Goal: Transaction & Acquisition: Purchase product/service

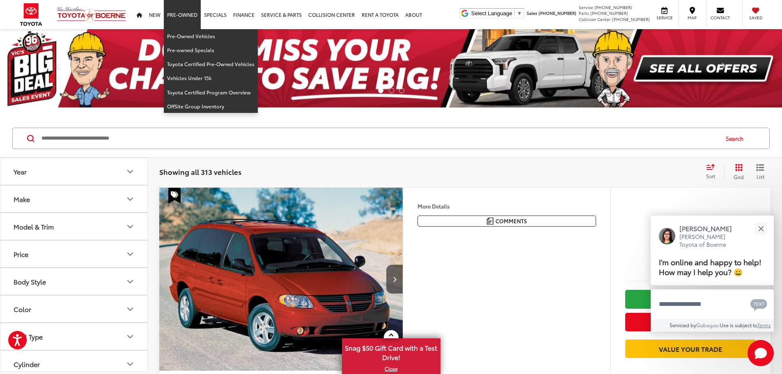
click at [179, 16] on link "Pre-Owned" at bounding box center [182, 14] width 37 height 29
click at [192, 21] on link "Pre-Owned" at bounding box center [182, 14] width 37 height 29
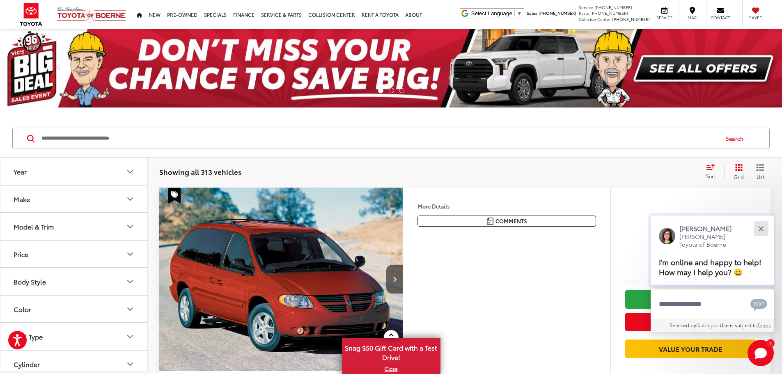
click at [759, 227] on div "Close" at bounding box center [760, 228] width 5 height 5
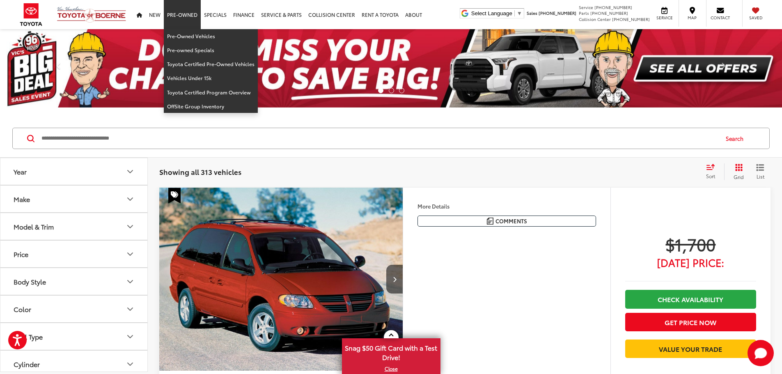
click at [178, 13] on link "Pre-Owned" at bounding box center [182, 14] width 37 height 29
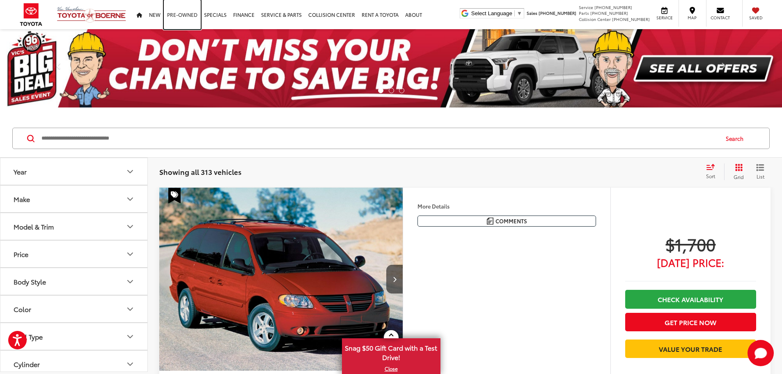
click at [180, 23] on link "Pre-Owned" at bounding box center [182, 14] width 37 height 29
click at [129, 252] on icon "Price" at bounding box center [130, 254] width 10 height 10
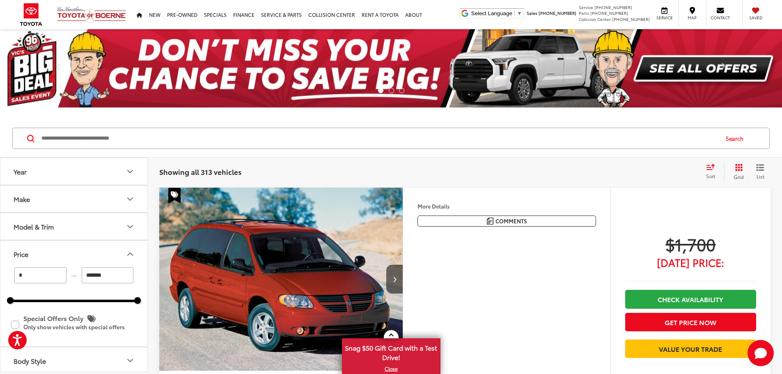
drag, startPoint x: 116, startPoint y: 279, endPoint x: 76, endPoint y: 282, distance: 40.4
click at [76, 282] on div "* — *******" at bounding box center [73, 275] width 127 height 16
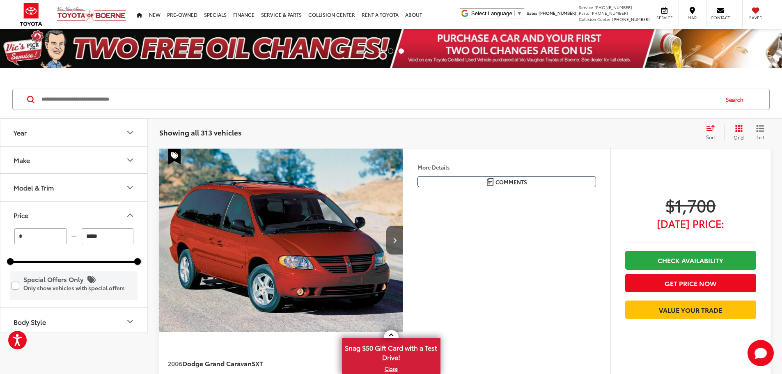
click at [85, 297] on label "Special Offers Only Only show vehicles with special offers" at bounding box center [74, 285] width 126 height 27
type input "******"
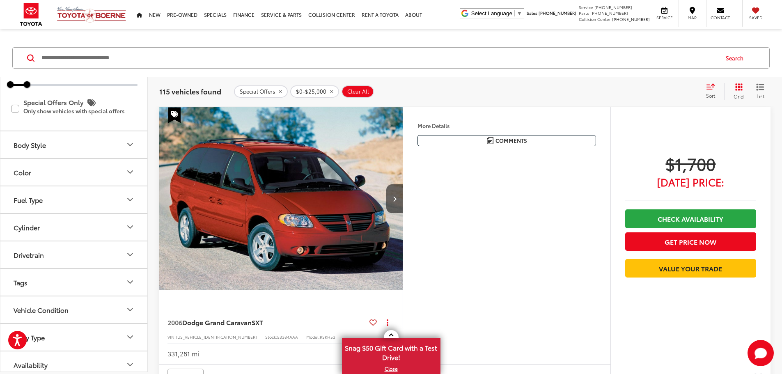
scroll to position [142, 0]
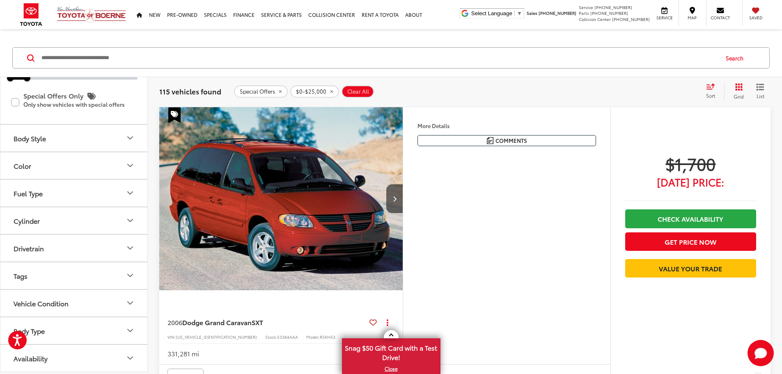
click at [130, 330] on icon "Body Type" at bounding box center [130, 330] width 10 height 10
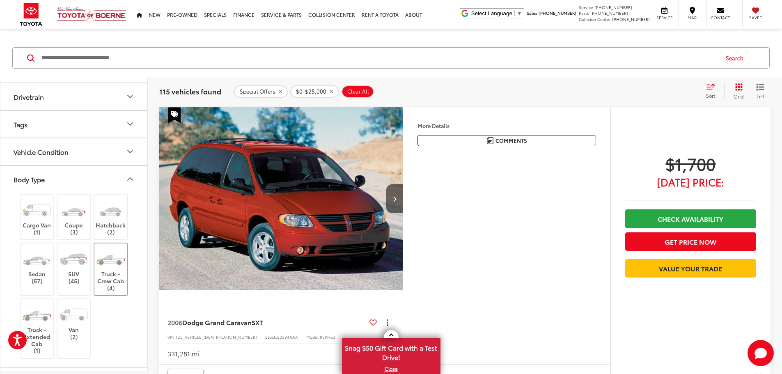
scroll to position [306, 0]
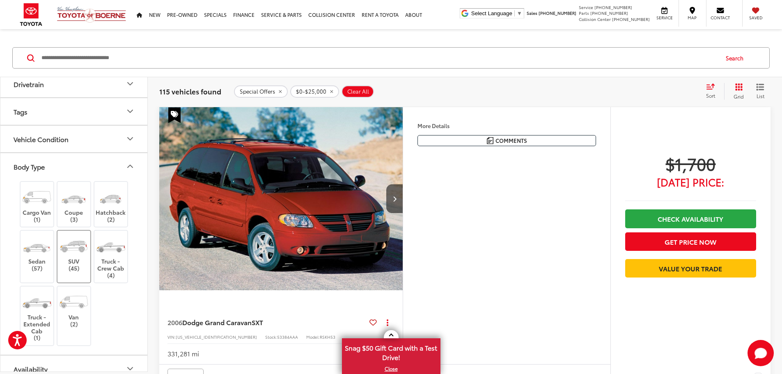
click at [81, 264] on label "SUV (45)" at bounding box center [73, 253] width 33 height 37
click at [73, 323] on label "Van (2)" at bounding box center [73, 309] width 33 height 37
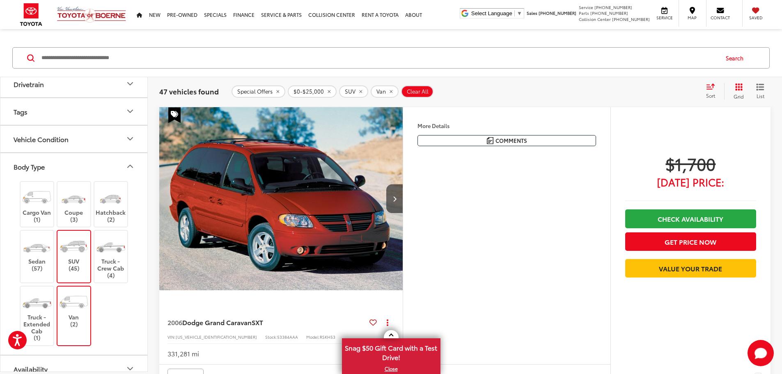
click at [126, 167] on icon "Body Type" at bounding box center [130, 166] width 10 height 10
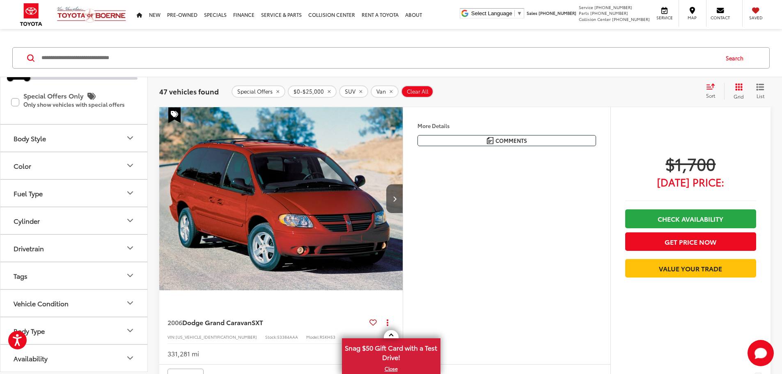
click at [128, 135] on icon "Body Style" at bounding box center [130, 138] width 10 height 10
click at [130, 136] on icon "Body Style" at bounding box center [130, 138] width 10 height 10
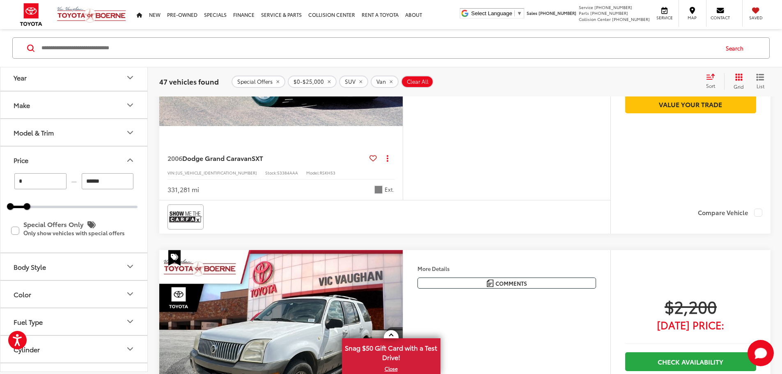
scroll to position [0, 0]
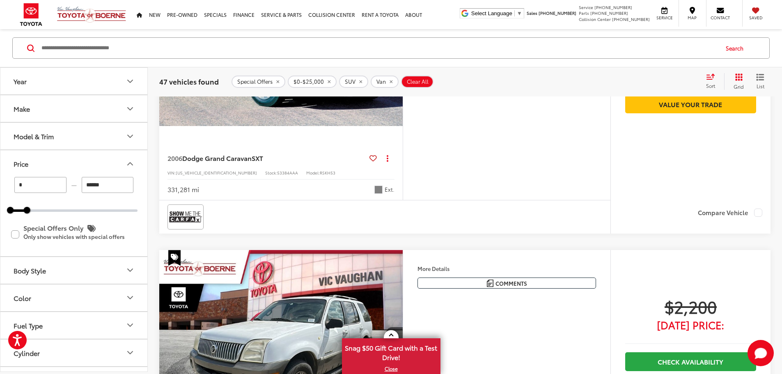
drag, startPoint x: 21, startPoint y: 185, endPoint x: 0, endPoint y: 181, distance: 21.7
click at [0, 181] on div "Year Make Model & Trim Price * — ****** 0 25000 Special Offers Only Only show v…" at bounding box center [74, 219] width 148 height 305
type input "******"
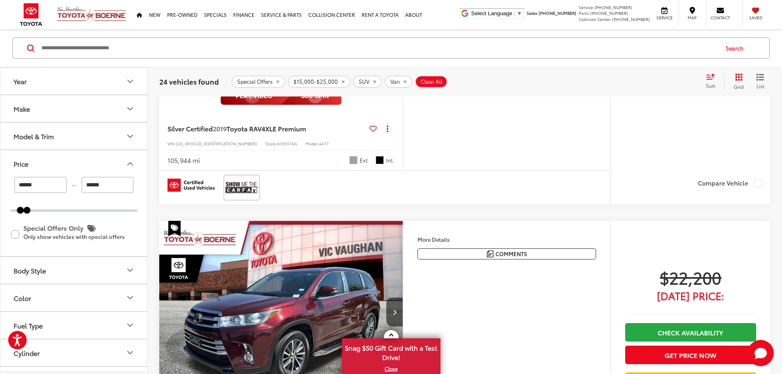
scroll to position [3538, 0]
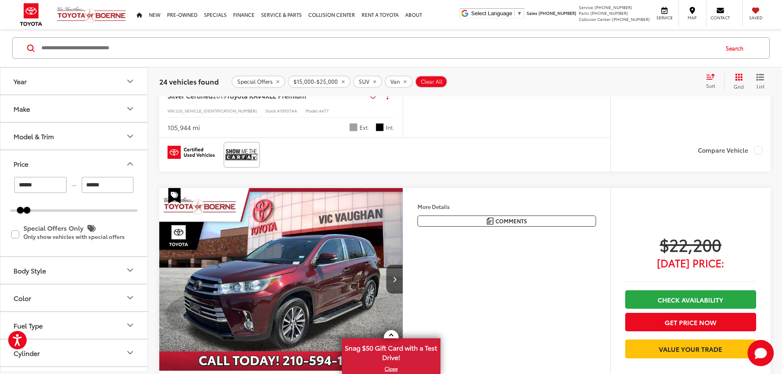
click at [128, 270] on icon "Body Style" at bounding box center [130, 270] width 5 height 2
click at [128, 269] on icon "Body Style" at bounding box center [130, 270] width 10 height 10
click at [130, 163] on icon "Price" at bounding box center [130, 164] width 5 height 2
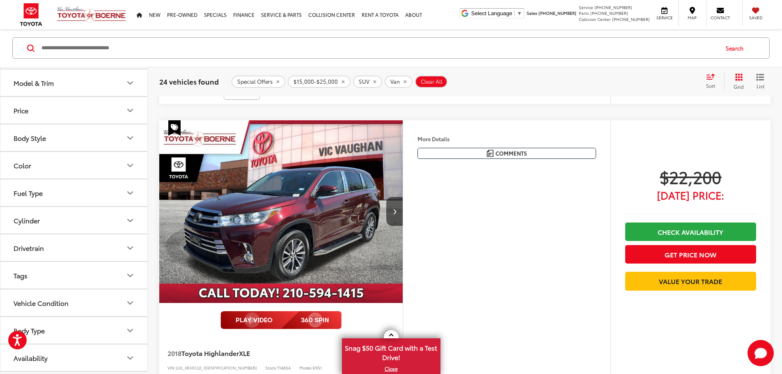
scroll to position [3620, 0]
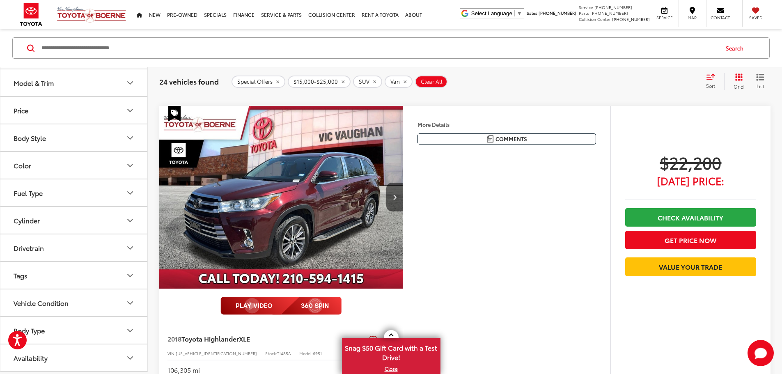
click at [129, 356] on icon "Availability" at bounding box center [130, 358] width 10 height 10
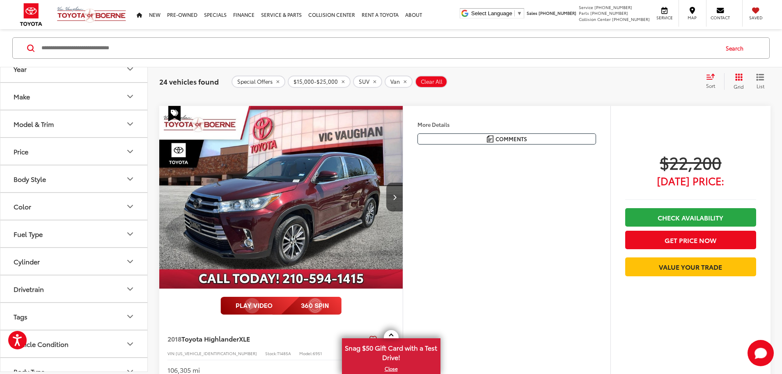
scroll to position [0, 0]
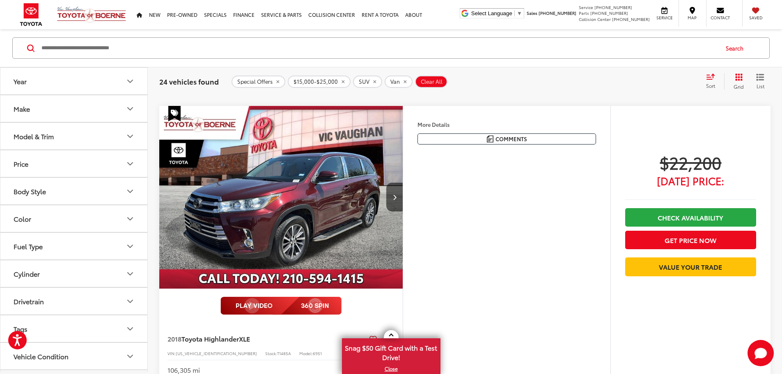
click at [130, 136] on icon "Model & Trim" at bounding box center [130, 136] width 10 height 10
click at [130, 136] on icon "Model & Trim" at bounding box center [130, 136] width 5 height 2
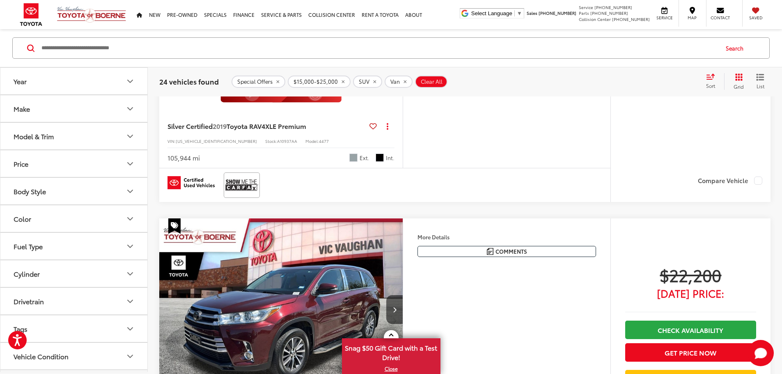
scroll to position [3497, 0]
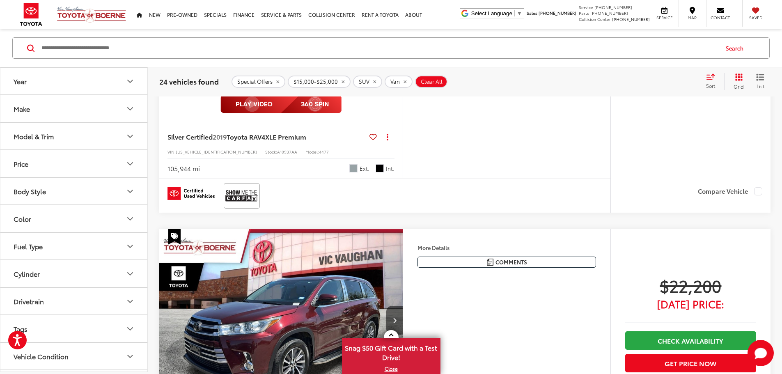
click at [275, 81] on icon "remove 1" at bounding box center [277, 81] width 5 height 5
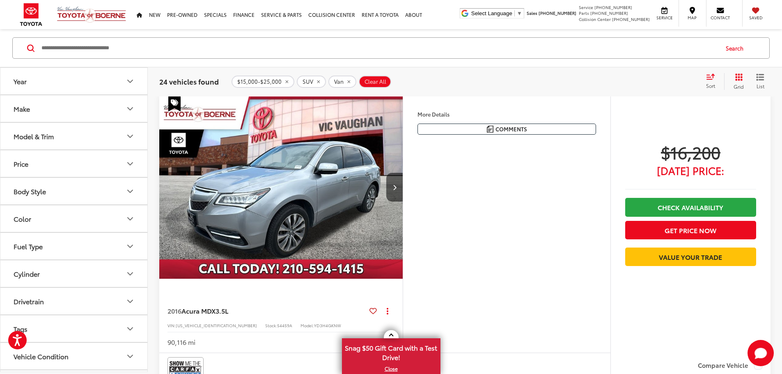
scroll to position [91, 0]
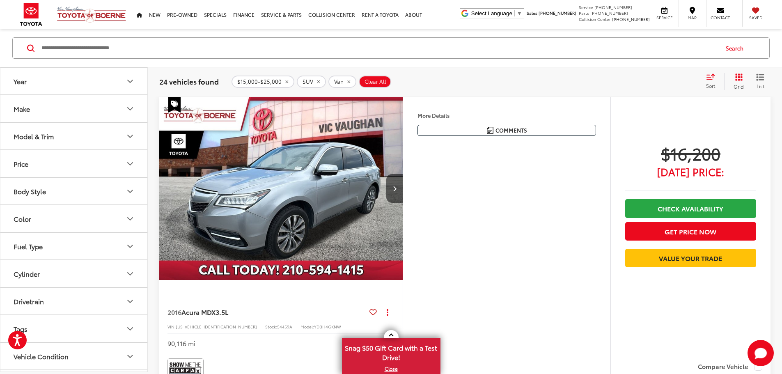
click at [711, 81] on div "Sort" at bounding box center [713, 81] width 22 height 16
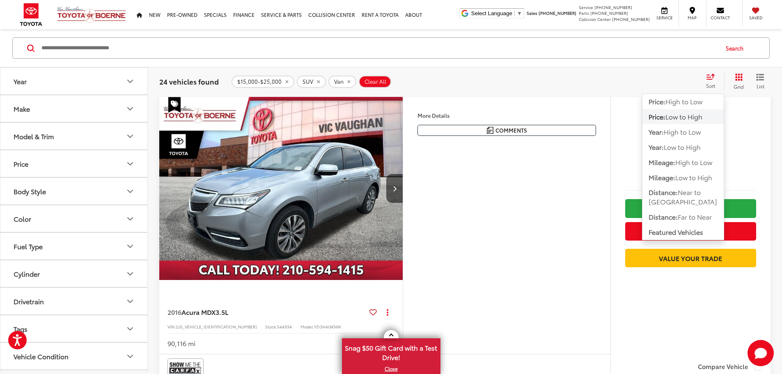
click at [711, 81] on div "Sort" at bounding box center [713, 81] width 22 height 16
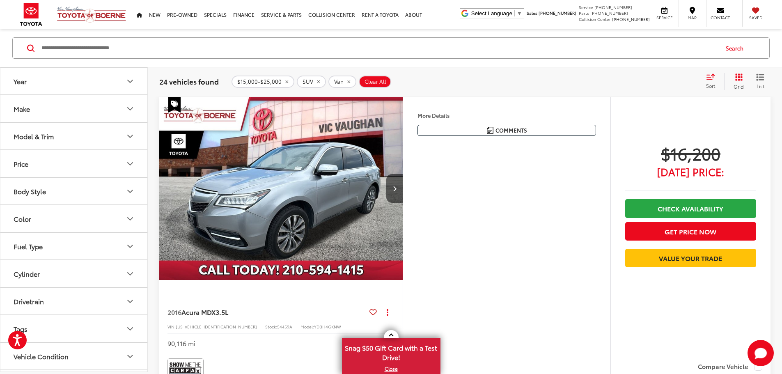
click at [735, 74] on icon "Grid View" at bounding box center [738, 76] width 7 height 7
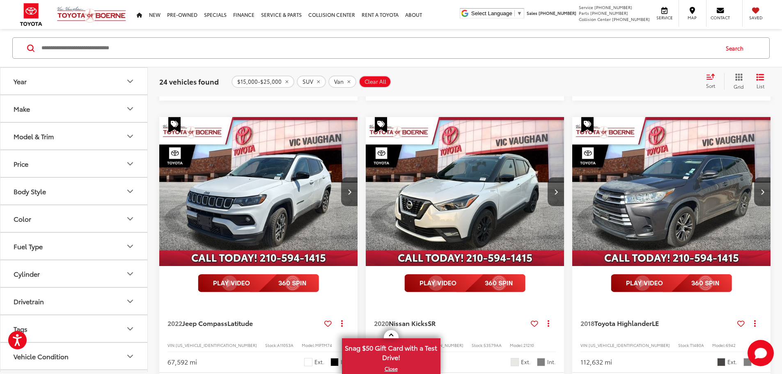
scroll to position [542, 0]
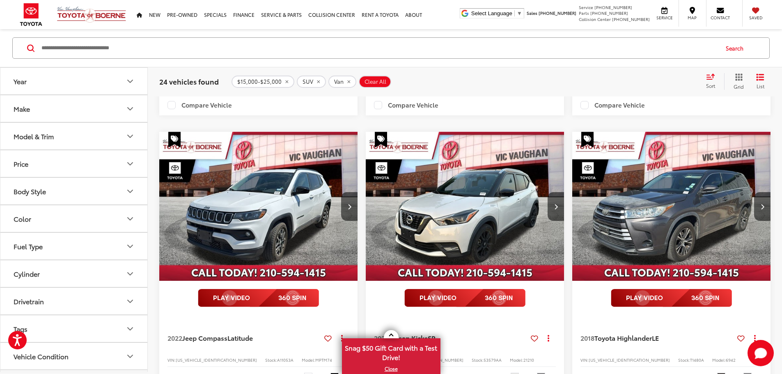
scroll to position [0, 591]
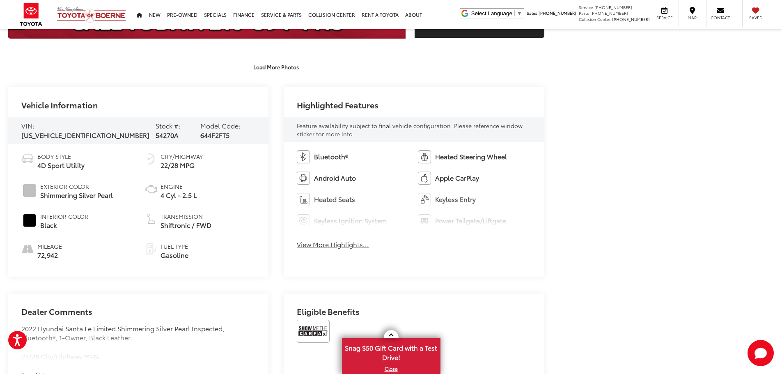
scroll to position [345, 0]
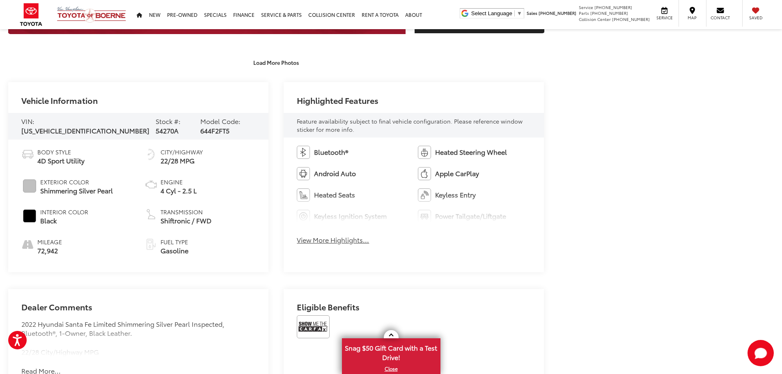
click at [326, 241] on button "View More Highlights..." at bounding box center [333, 239] width 72 height 9
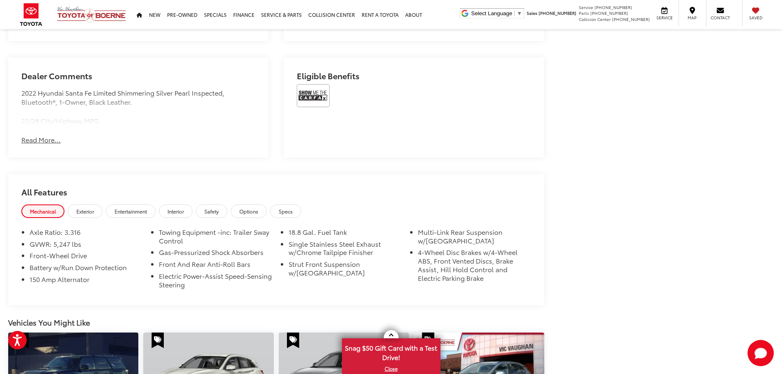
scroll to position [714, 0]
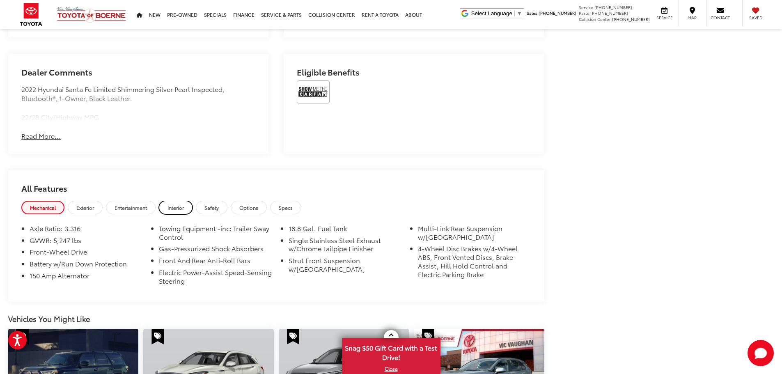
click at [187, 209] on link "Interior" at bounding box center [176, 208] width 34 height 14
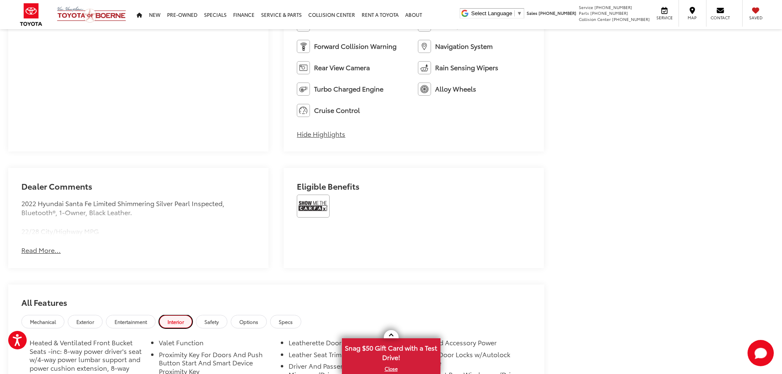
scroll to position [589, 0]
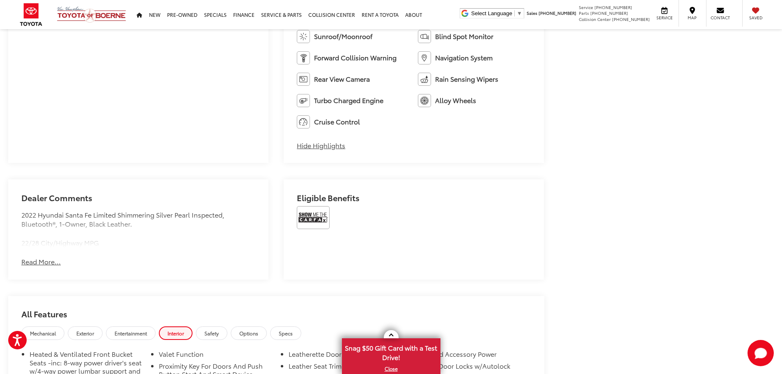
click at [29, 262] on button "Read More..." at bounding box center [40, 261] width 39 height 9
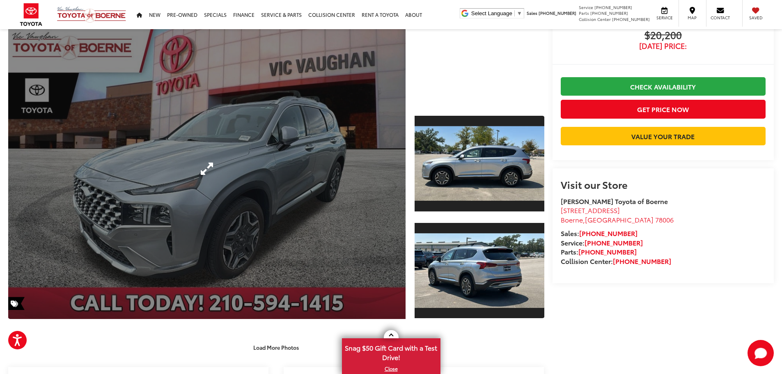
scroll to position [55, 0]
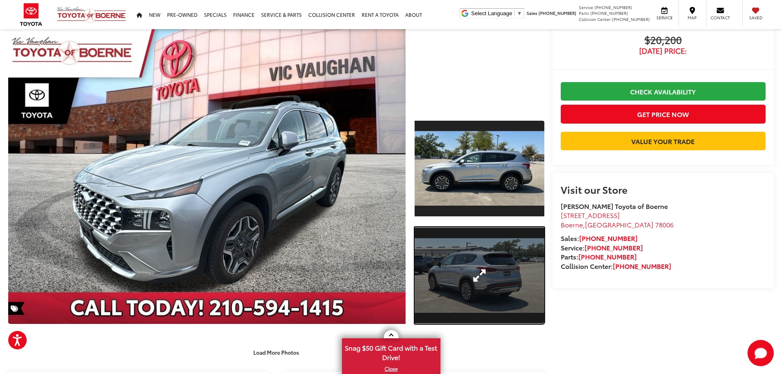
drag, startPoint x: 496, startPoint y: 285, endPoint x: 472, endPoint y: 278, distance: 24.7
click at [496, 285] on link "Expand Photo 2" at bounding box center [480, 275] width 130 height 97
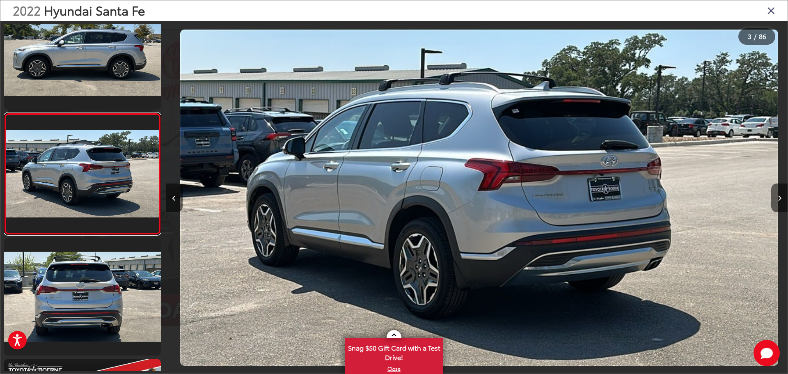
scroll to position [0, 1243]
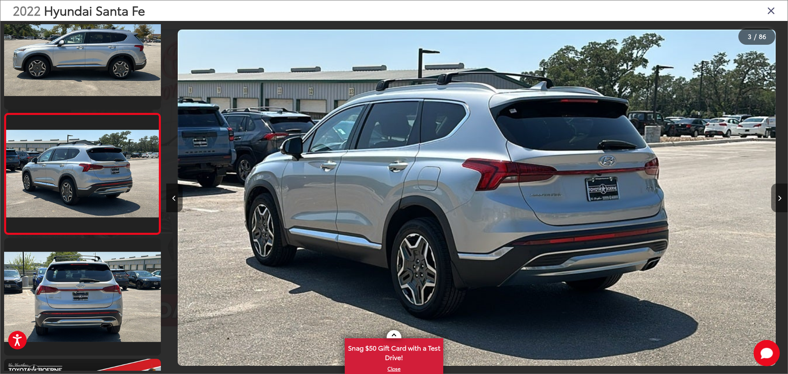
click at [776, 195] on button "Next image" at bounding box center [779, 197] width 16 height 29
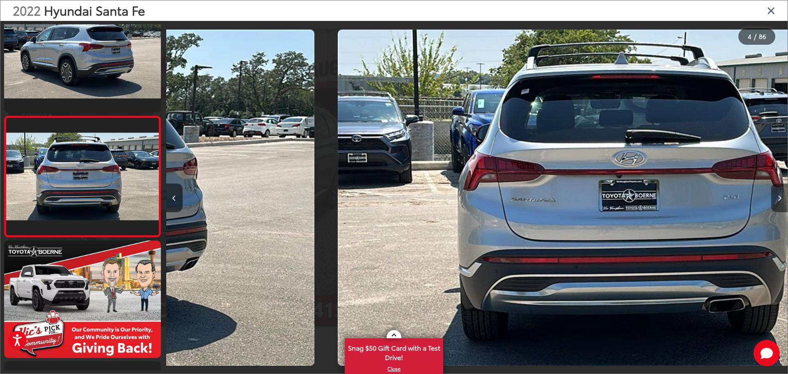
scroll to position [274, 0]
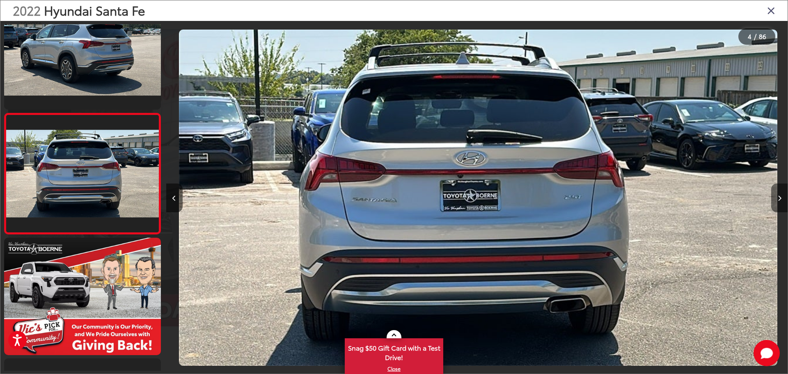
click at [776, 195] on button "Next image" at bounding box center [779, 197] width 16 height 29
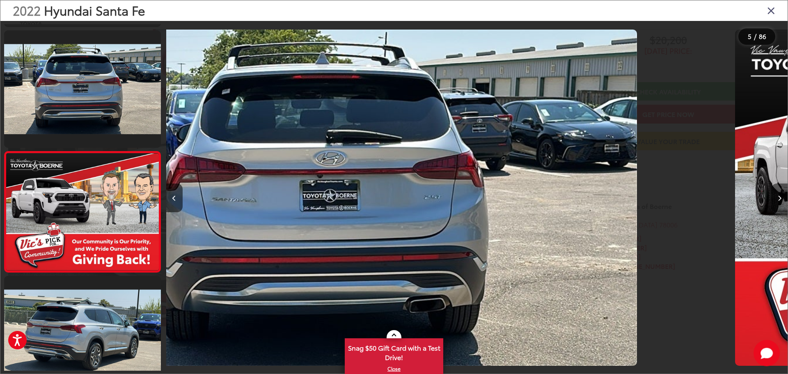
scroll to position [395, 0]
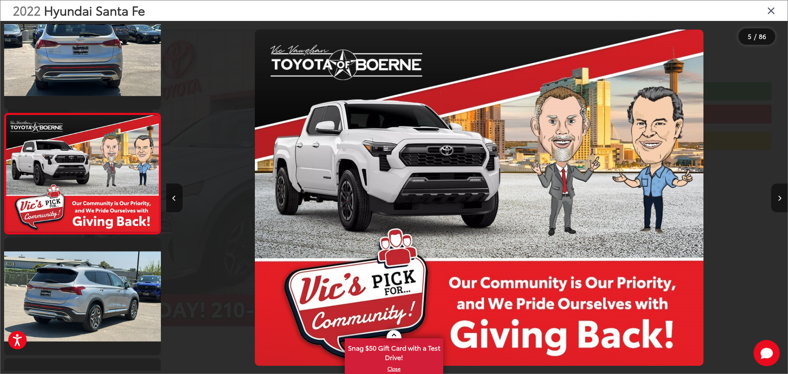
click at [776, 195] on button "Next image" at bounding box center [779, 197] width 16 height 29
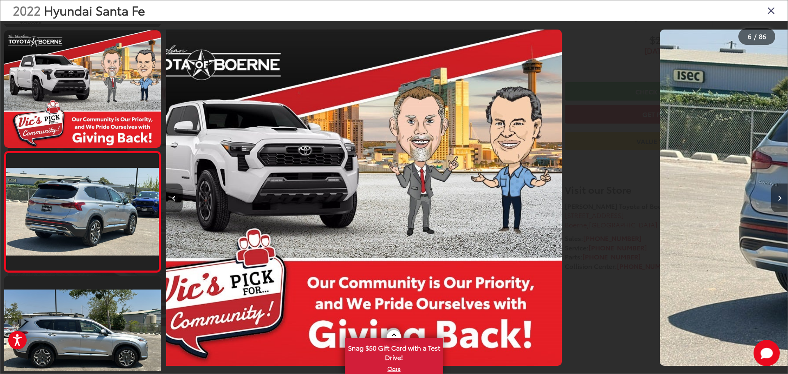
scroll to position [515, 0]
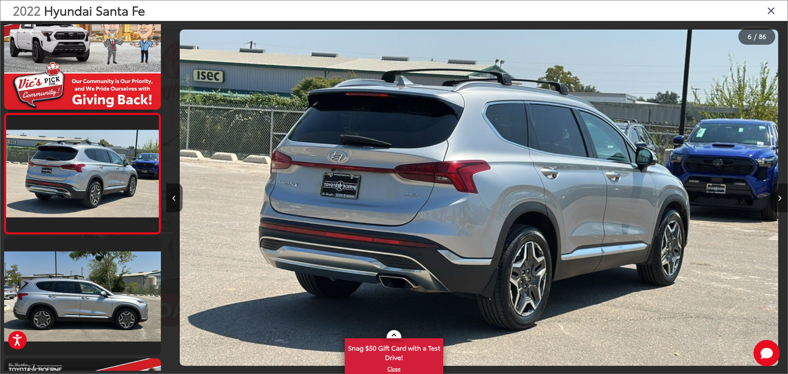
click at [776, 195] on button "Next image" at bounding box center [779, 197] width 16 height 29
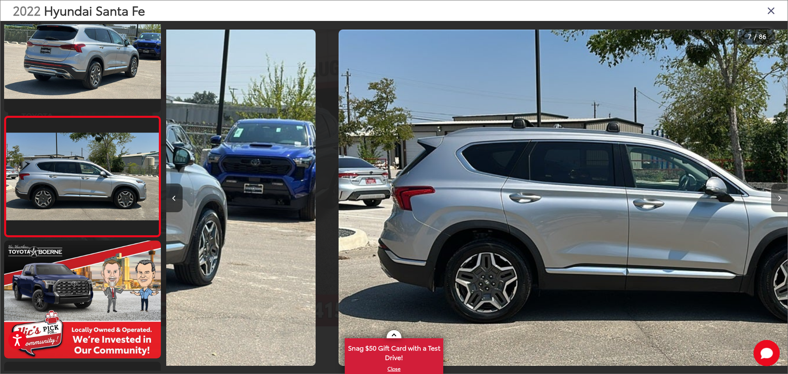
scroll to position [636, 0]
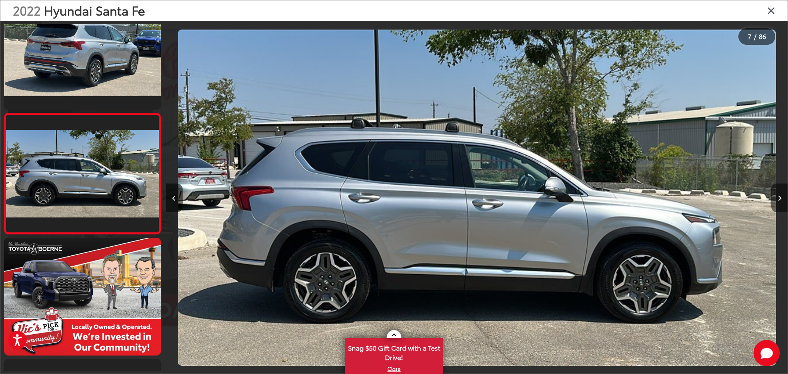
click at [776, 195] on button "Next image" at bounding box center [779, 197] width 16 height 29
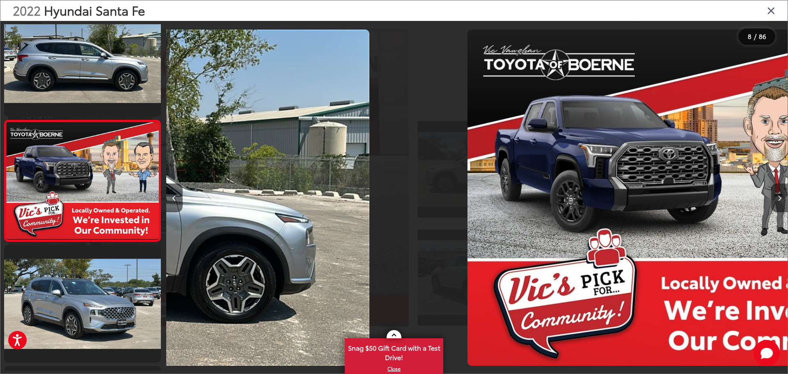
scroll to position [757, 0]
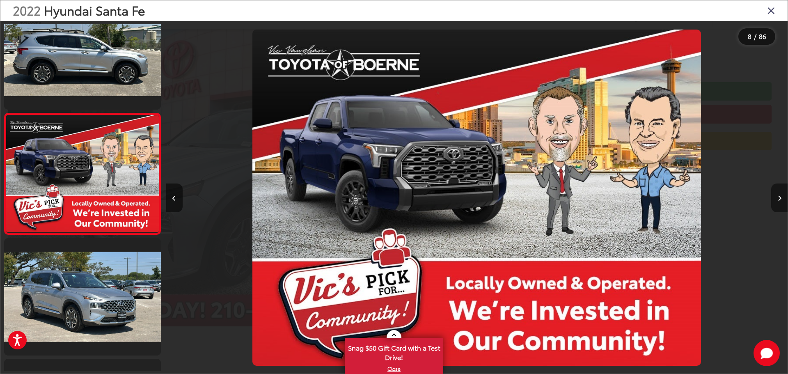
click at [776, 195] on button "Next image" at bounding box center [779, 197] width 16 height 29
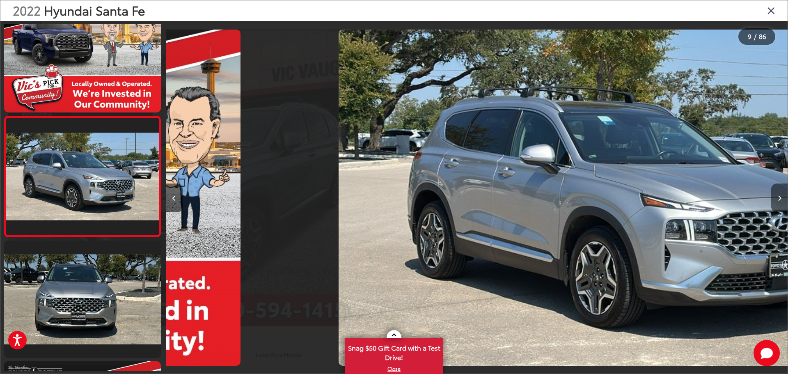
scroll to position [0, 0]
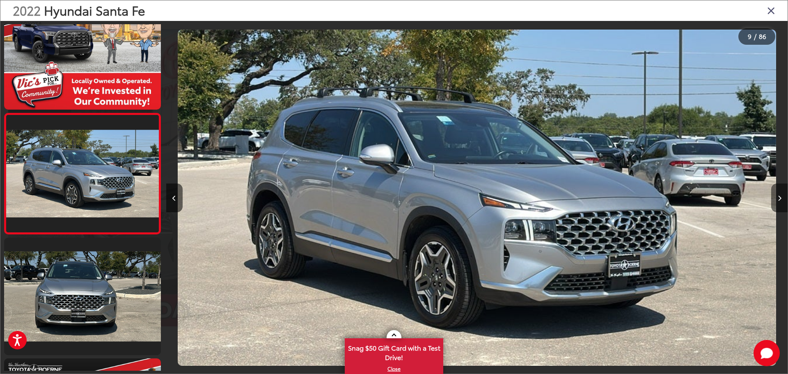
click at [776, 195] on button "Next image" at bounding box center [779, 197] width 16 height 29
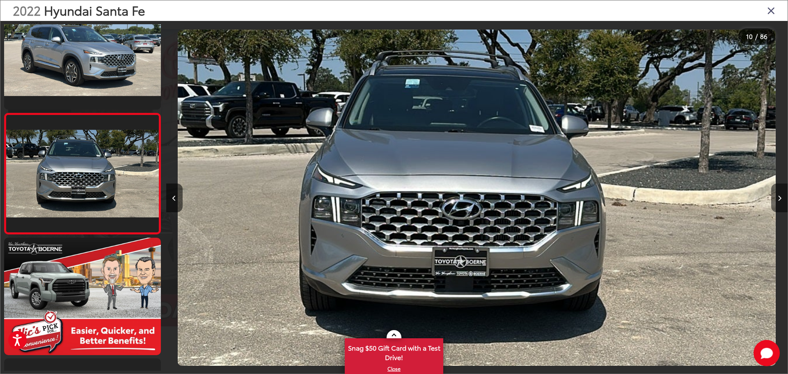
click at [776, 195] on button "Next image" at bounding box center [779, 197] width 16 height 29
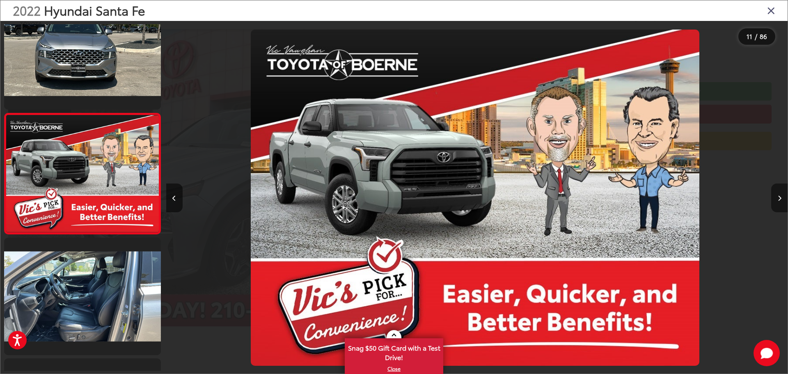
click at [776, 195] on button "Next image" at bounding box center [779, 197] width 16 height 29
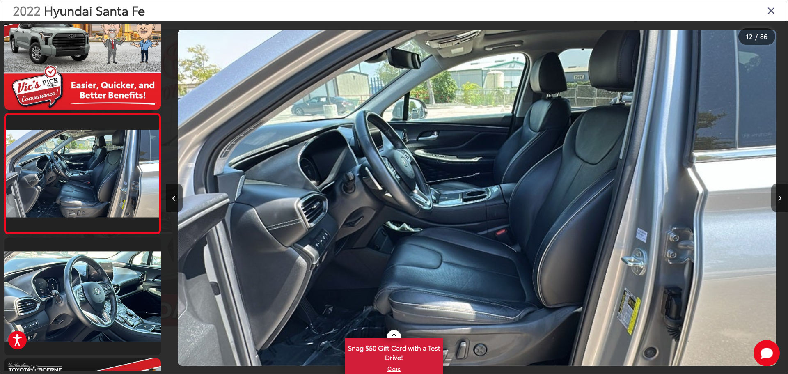
click at [776, 195] on button "Next image" at bounding box center [779, 197] width 16 height 29
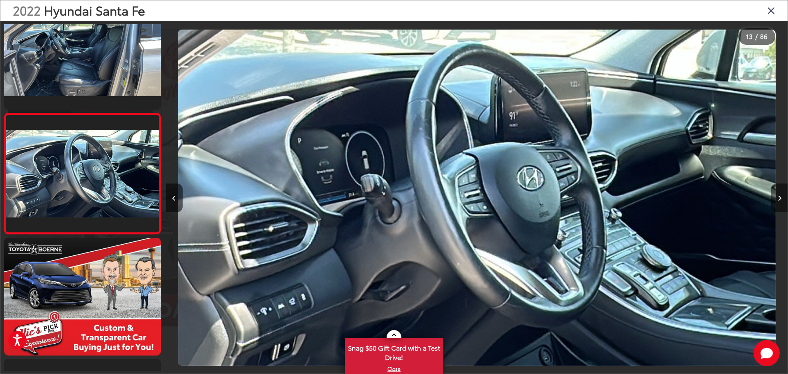
click at [776, 195] on button "Next image" at bounding box center [779, 197] width 16 height 29
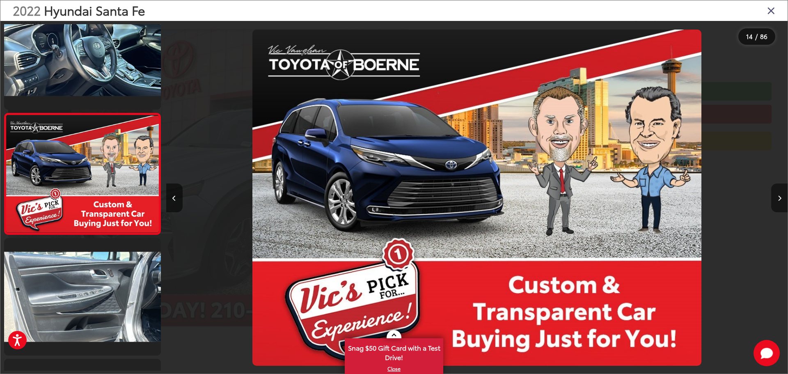
click at [776, 195] on button "Next image" at bounding box center [779, 197] width 16 height 29
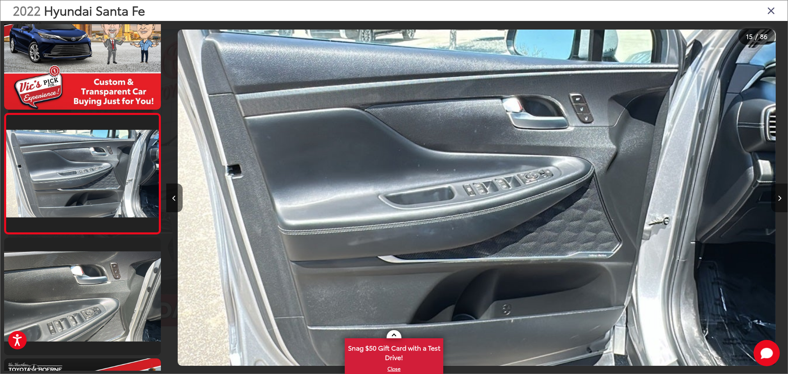
click at [776, 195] on button "Next image" at bounding box center [779, 197] width 16 height 29
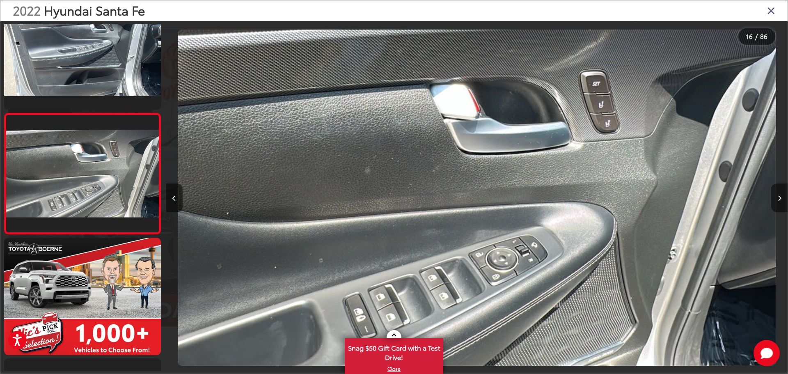
click at [776, 195] on button "Next image" at bounding box center [779, 197] width 16 height 29
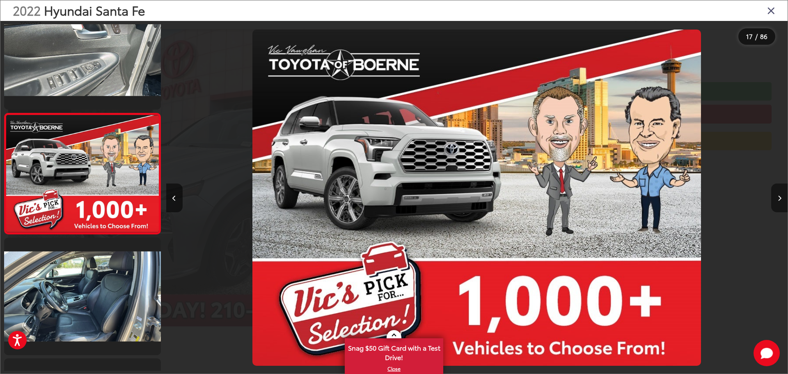
click at [776, 195] on button "Next image" at bounding box center [779, 197] width 16 height 29
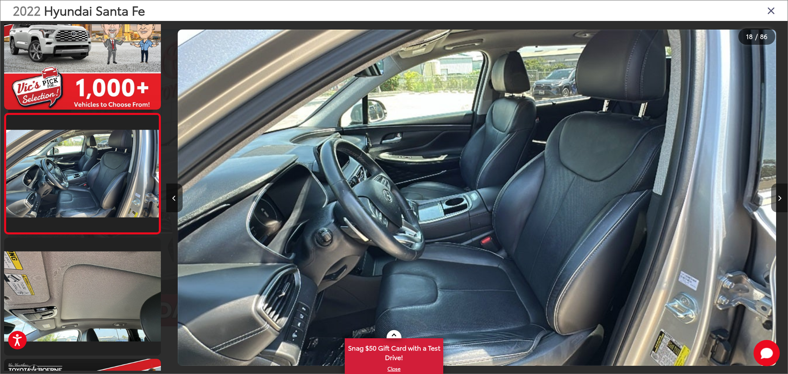
click at [776, 195] on button "Next image" at bounding box center [779, 197] width 16 height 29
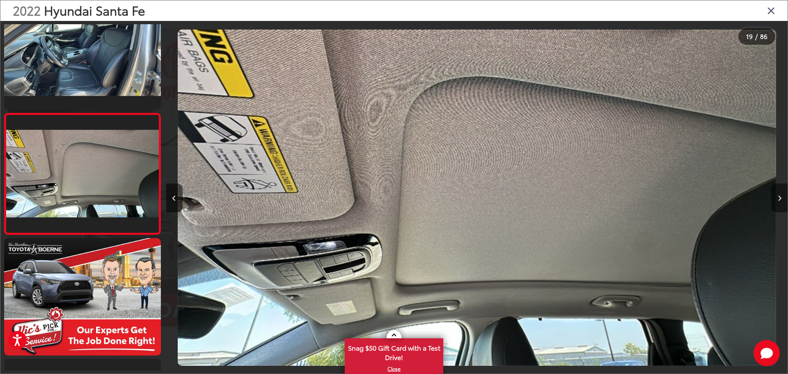
click at [776, 195] on button "Next image" at bounding box center [779, 197] width 16 height 29
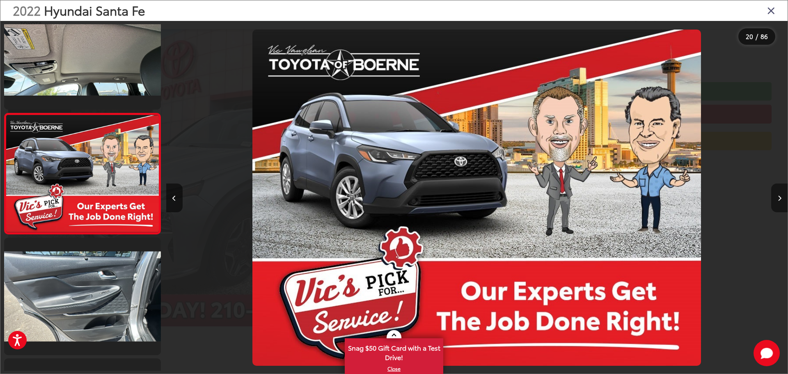
click at [776, 195] on button "Next image" at bounding box center [779, 197] width 16 height 29
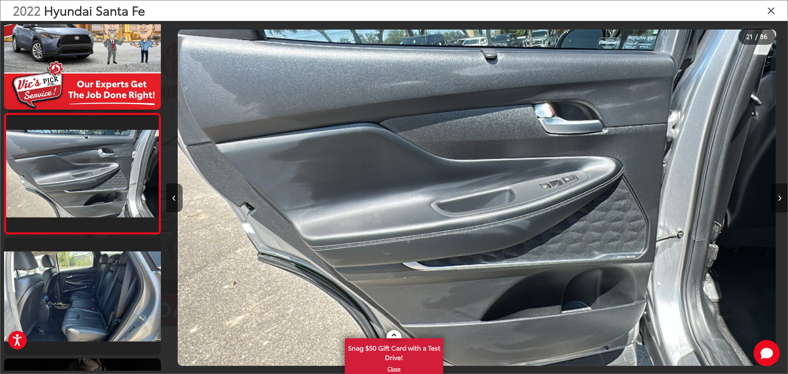
click at [776, 195] on button "Next image" at bounding box center [779, 197] width 16 height 29
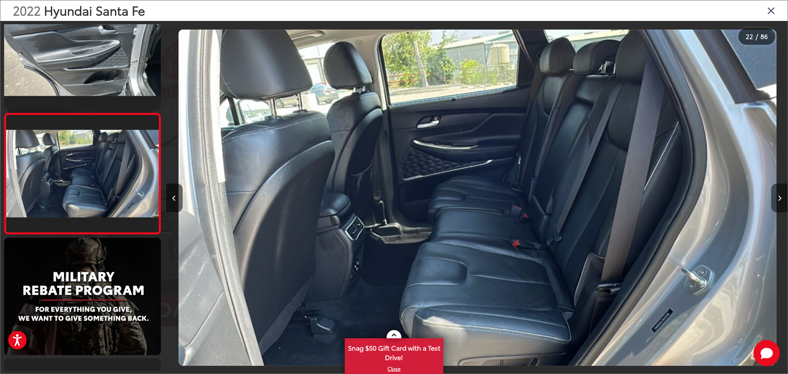
click at [776, 195] on button "Next image" at bounding box center [779, 197] width 16 height 29
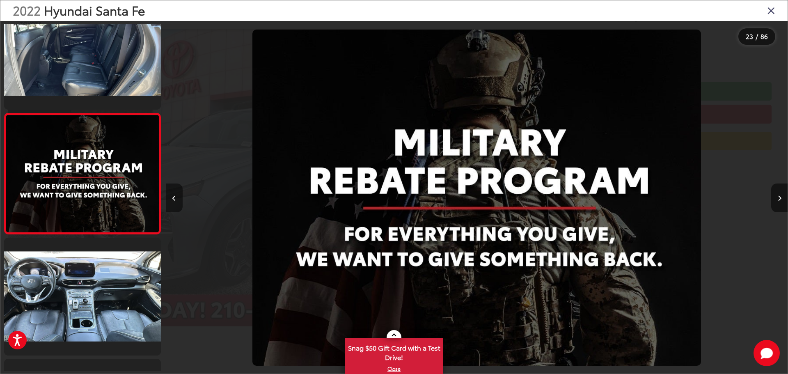
click at [175, 196] on icon "Previous image" at bounding box center [174, 198] width 4 height 6
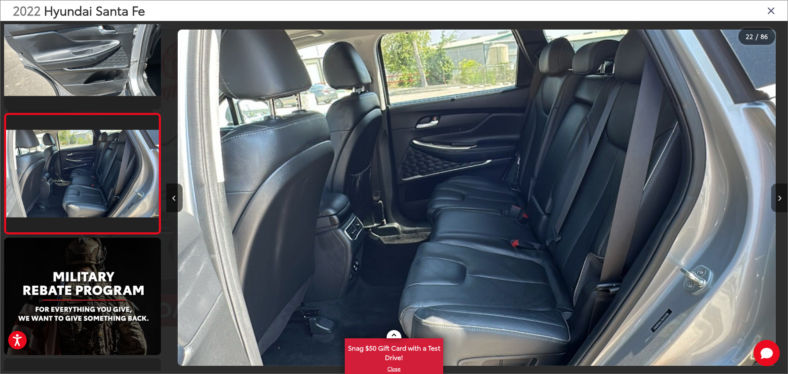
click at [781, 199] on button "Next image" at bounding box center [779, 197] width 16 height 29
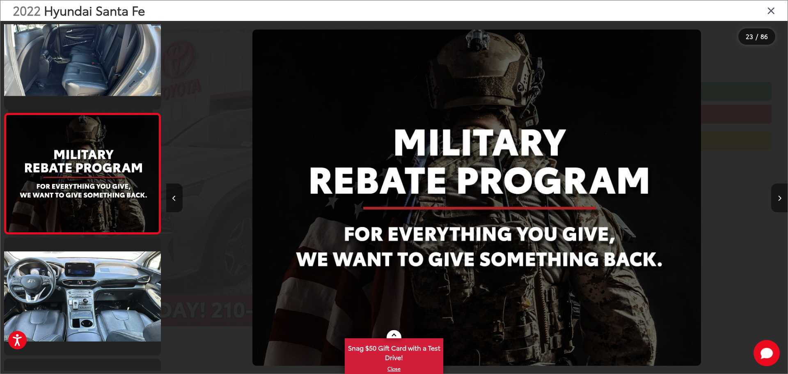
click at [781, 199] on button "Next image" at bounding box center [779, 197] width 16 height 29
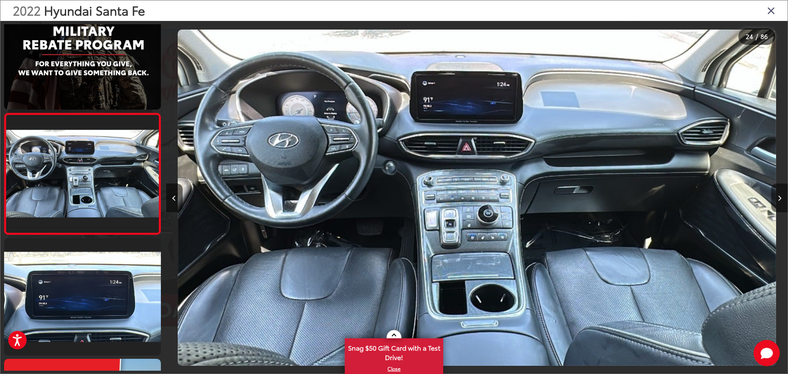
click at [781, 199] on button "Next image" at bounding box center [779, 197] width 16 height 29
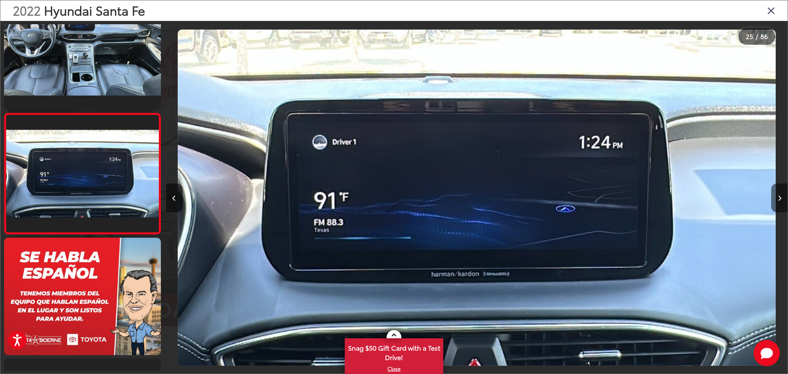
click at [781, 199] on button "Next image" at bounding box center [779, 197] width 16 height 29
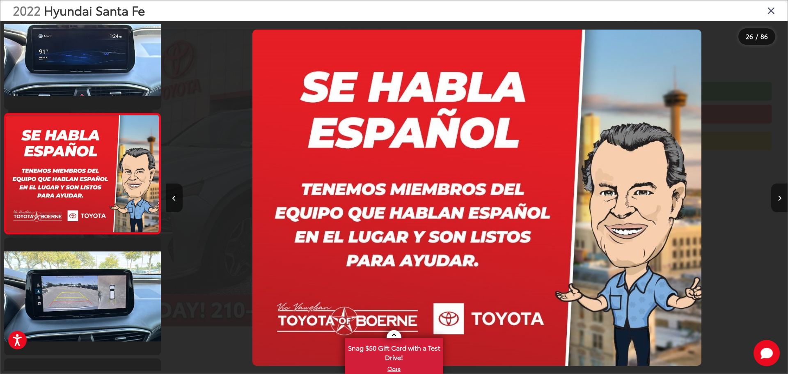
click at [781, 199] on button "Next image" at bounding box center [779, 197] width 16 height 29
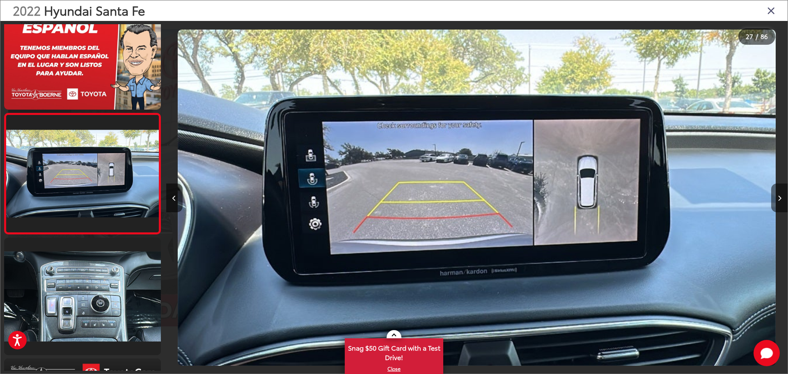
click at [781, 199] on button "Next image" at bounding box center [779, 197] width 16 height 29
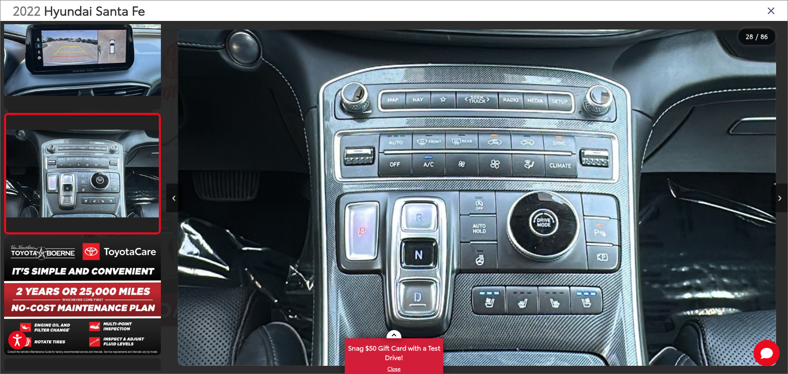
click at [781, 199] on button "Next image" at bounding box center [779, 197] width 16 height 29
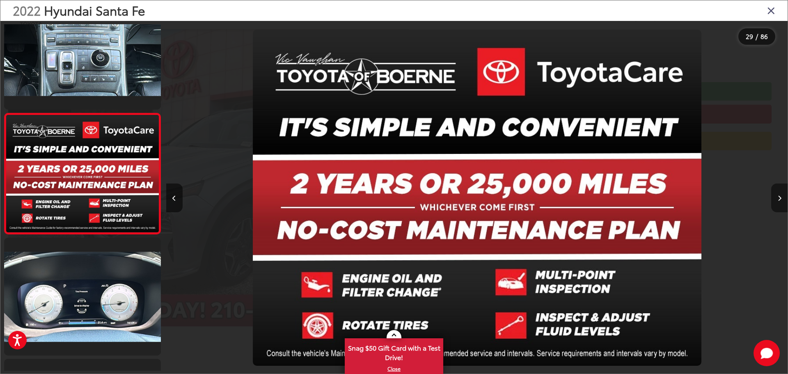
click at [781, 199] on button "Next image" at bounding box center [779, 197] width 16 height 29
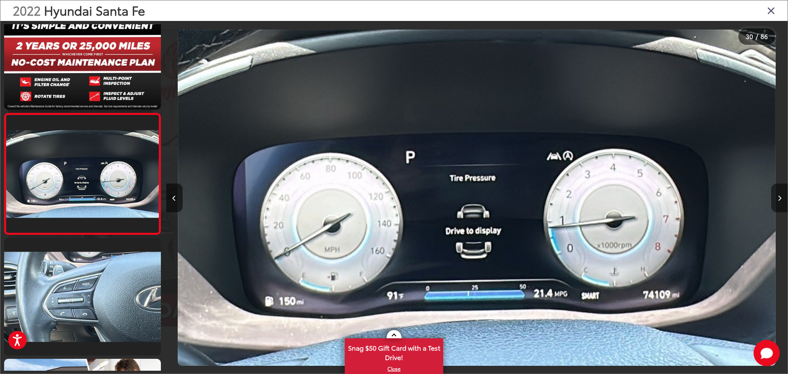
click at [781, 199] on button "Next image" at bounding box center [779, 197] width 16 height 29
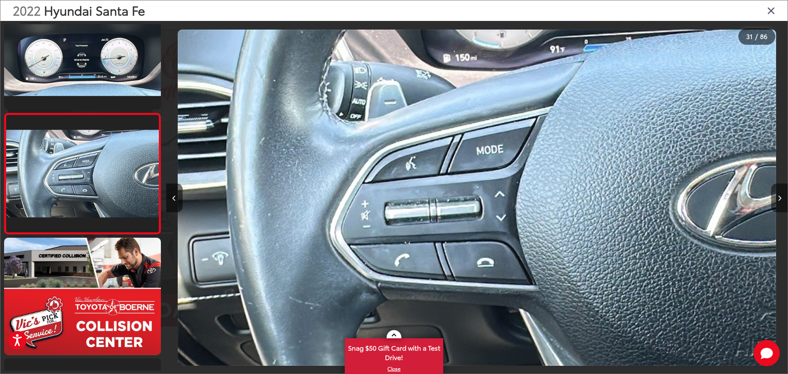
click at [781, 199] on button "Next image" at bounding box center [779, 197] width 16 height 29
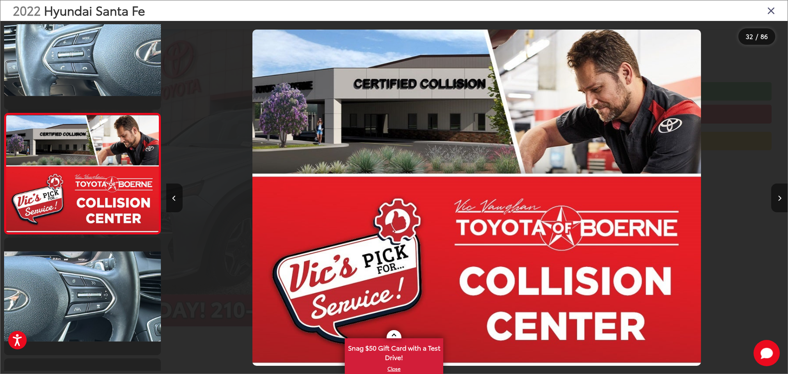
click at [781, 199] on button "Next image" at bounding box center [779, 197] width 16 height 29
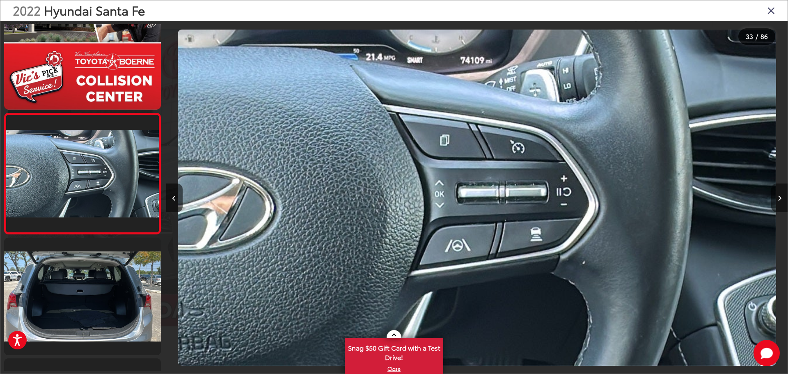
click at [781, 199] on button "Next image" at bounding box center [779, 197] width 16 height 29
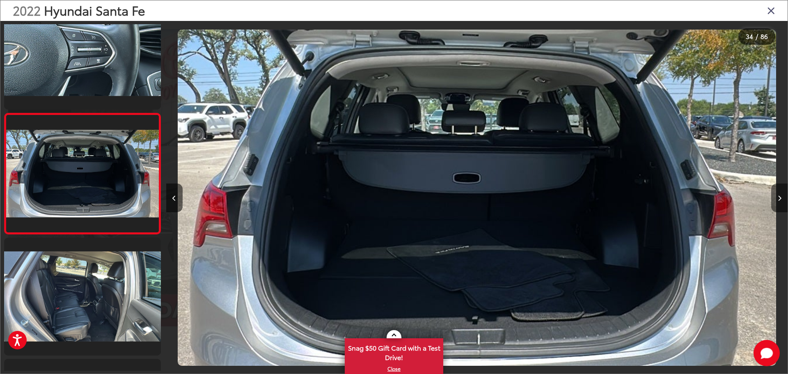
click at [781, 199] on button "Next image" at bounding box center [779, 197] width 16 height 29
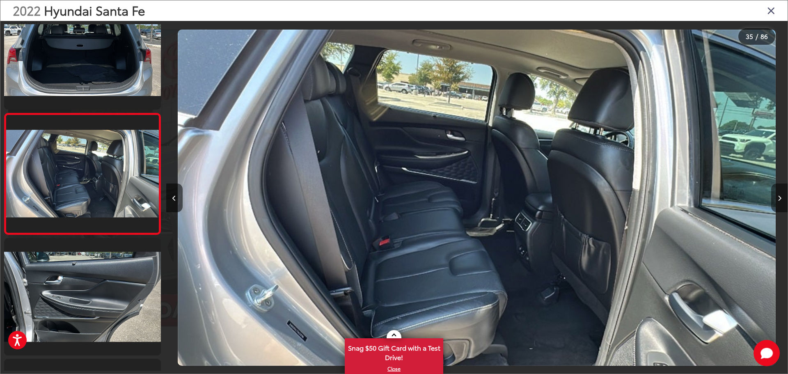
click at [781, 199] on button "Next image" at bounding box center [779, 197] width 16 height 29
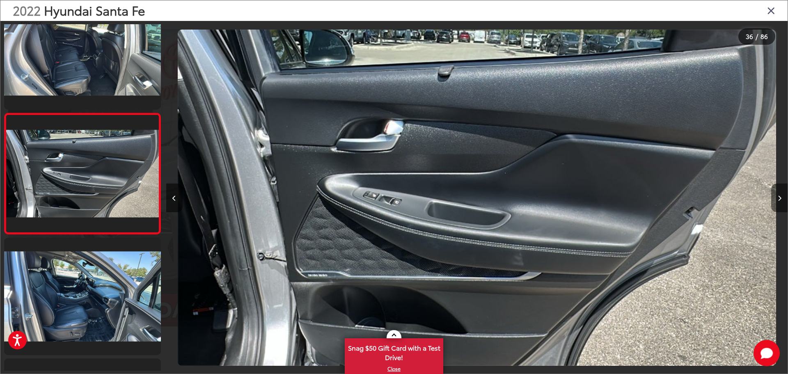
click at [781, 199] on button "Next image" at bounding box center [779, 197] width 16 height 29
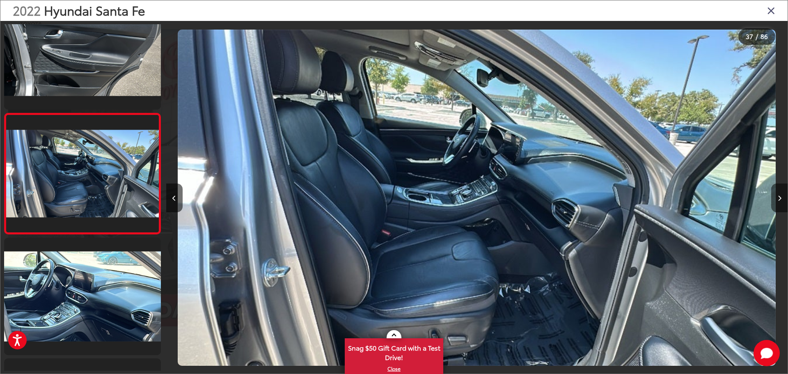
click at [781, 199] on button "Next image" at bounding box center [779, 197] width 16 height 29
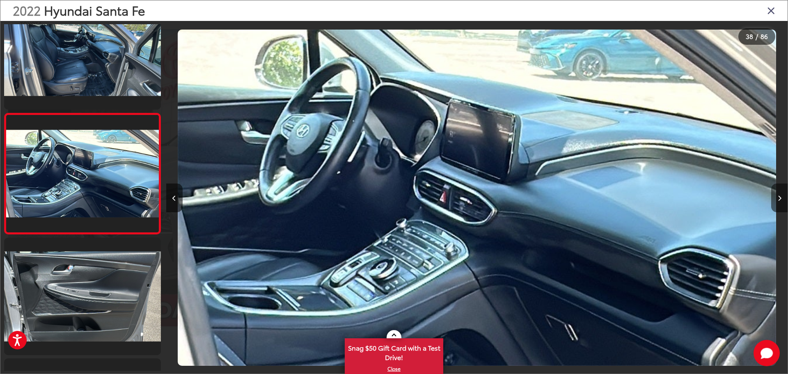
click at [781, 199] on button "Next image" at bounding box center [779, 197] width 16 height 29
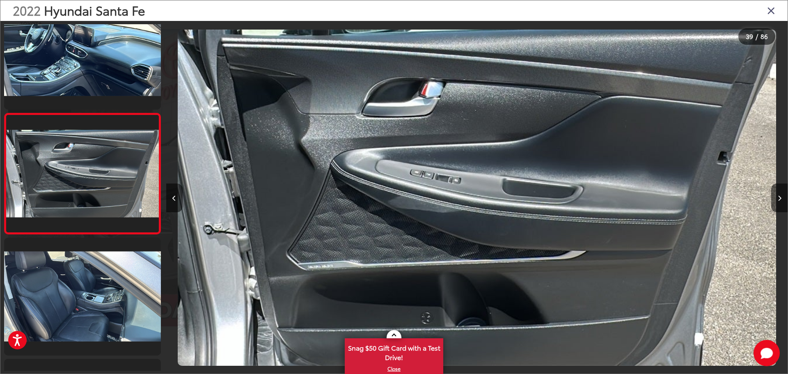
click at [770, 11] on icon "Close gallery" at bounding box center [771, 10] width 8 height 11
